Goal: Navigation & Orientation: Go to known website

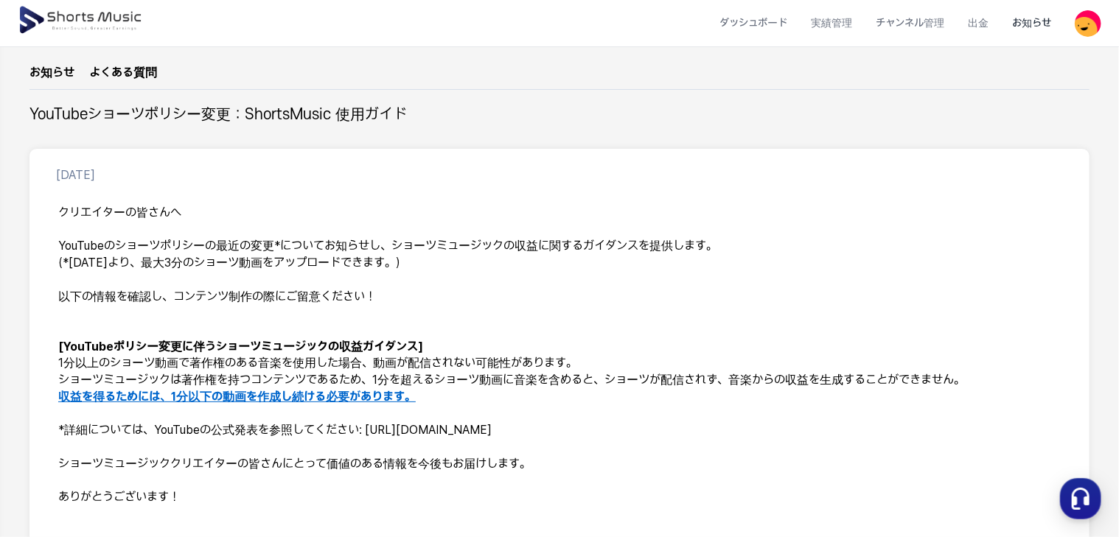
scroll to position [32, 0]
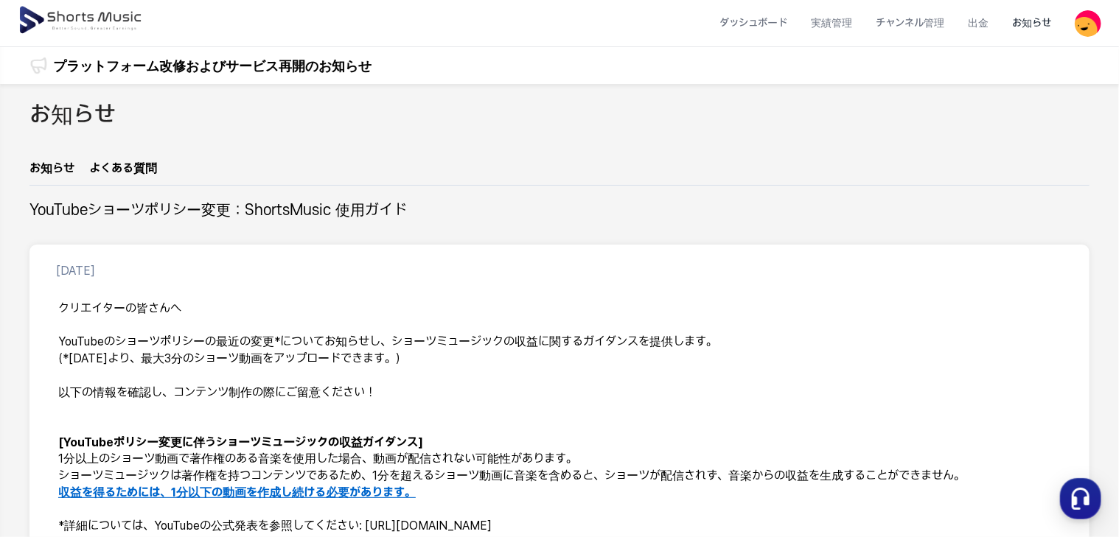
click at [1099, 34] on img at bounding box center [1088, 23] width 27 height 27
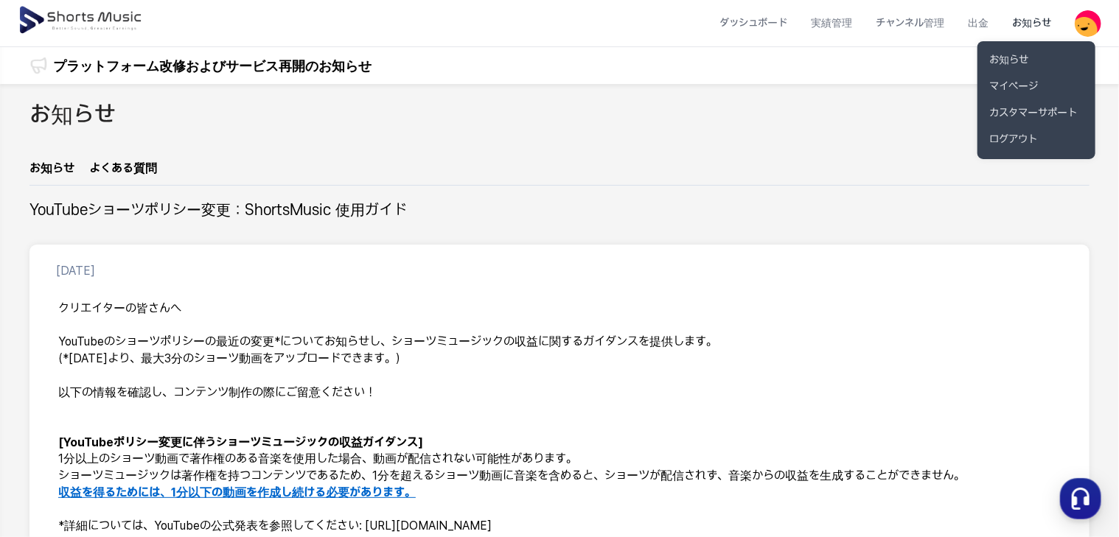
click at [38, 22] on button at bounding box center [559, 268] width 1119 height 537
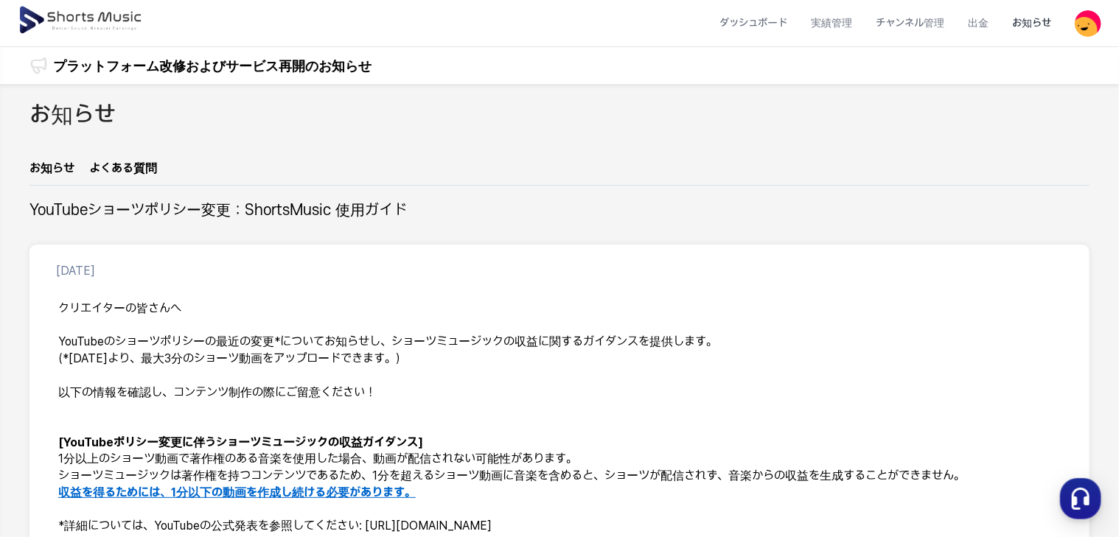
click at [29, 21] on img at bounding box center [82, 20] width 128 height 41
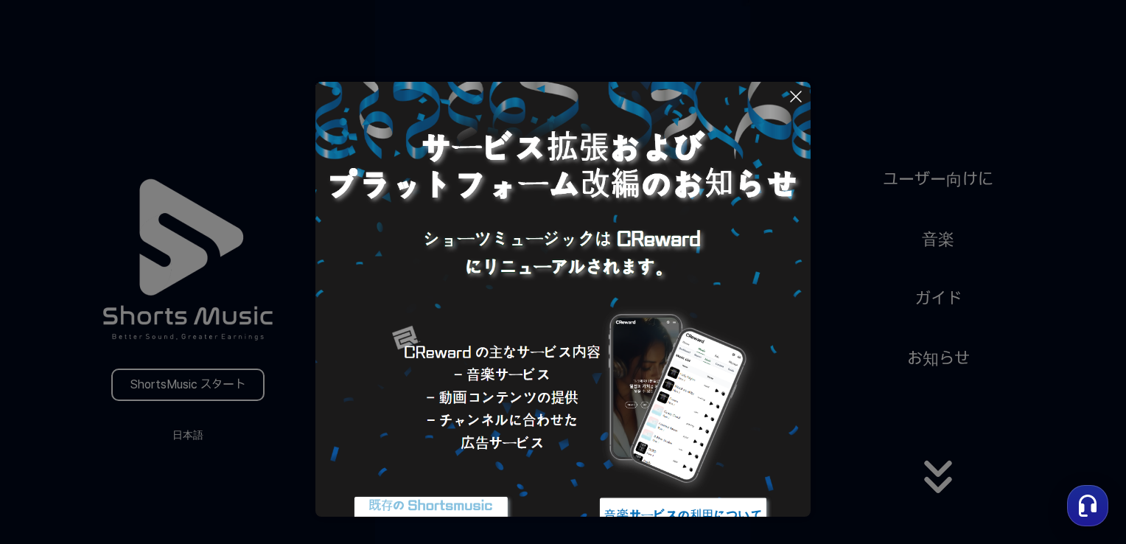
click at [198, 400] on button at bounding box center [563, 272] width 1126 height 544
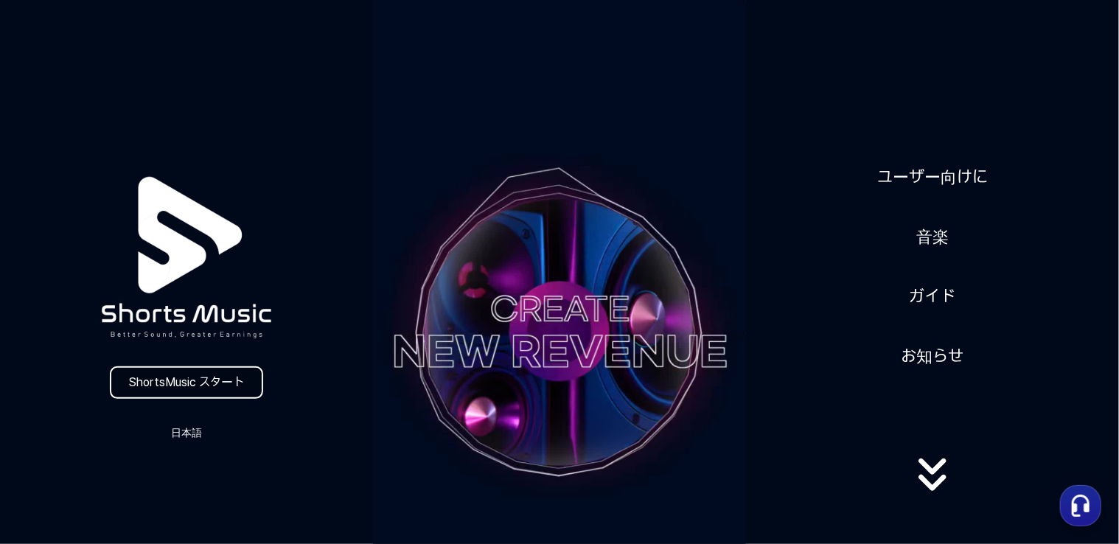
click at [189, 394] on link "ShortsMusic スタート" at bounding box center [186, 382] width 153 height 32
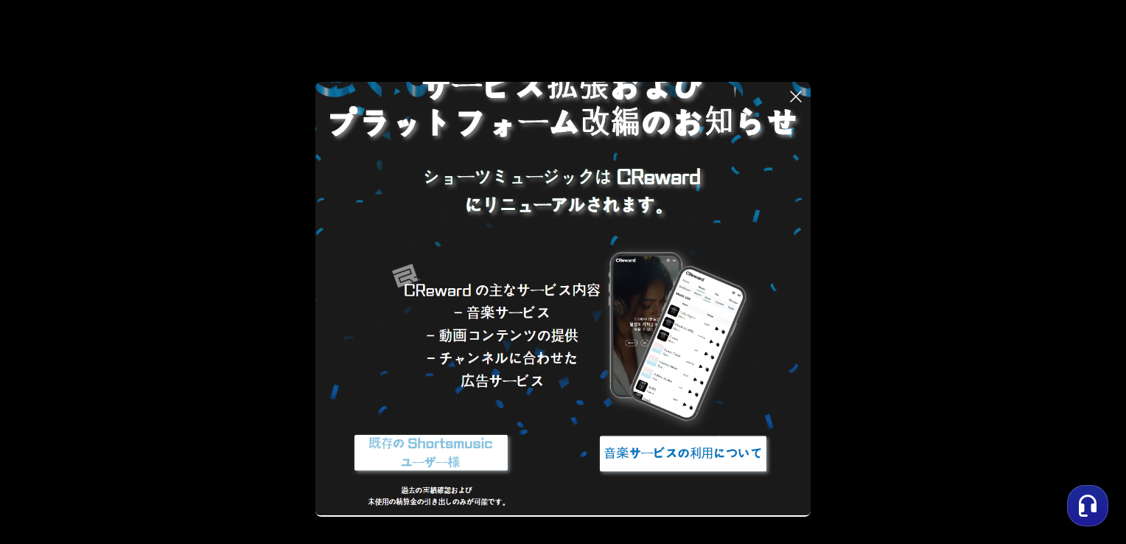
scroll to position [63, 0]
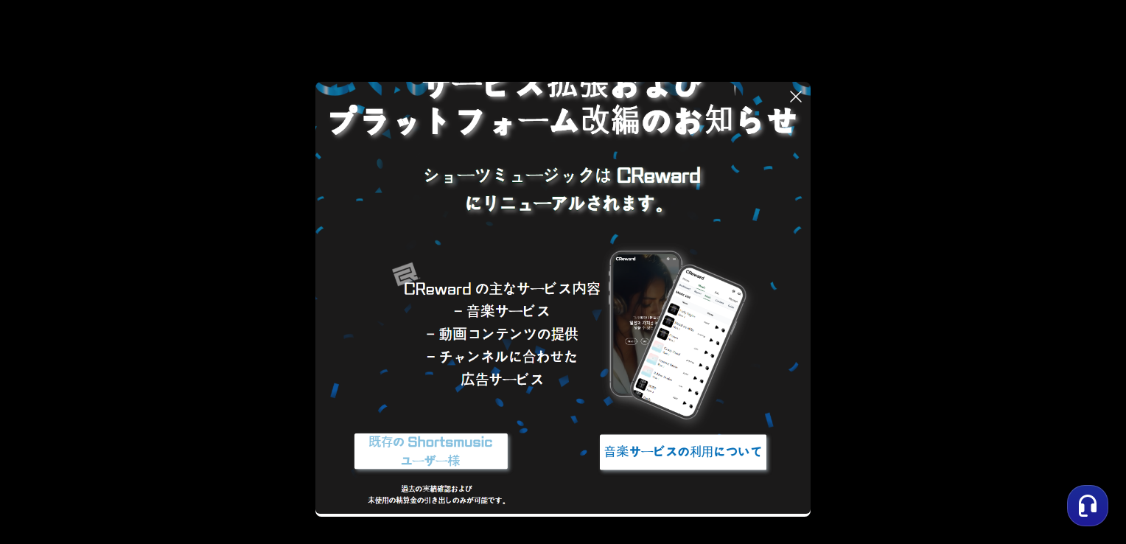
click at [666, 456] on img at bounding box center [683, 452] width 184 height 55
